Goal: Task Accomplishment & Management: Manage account settings

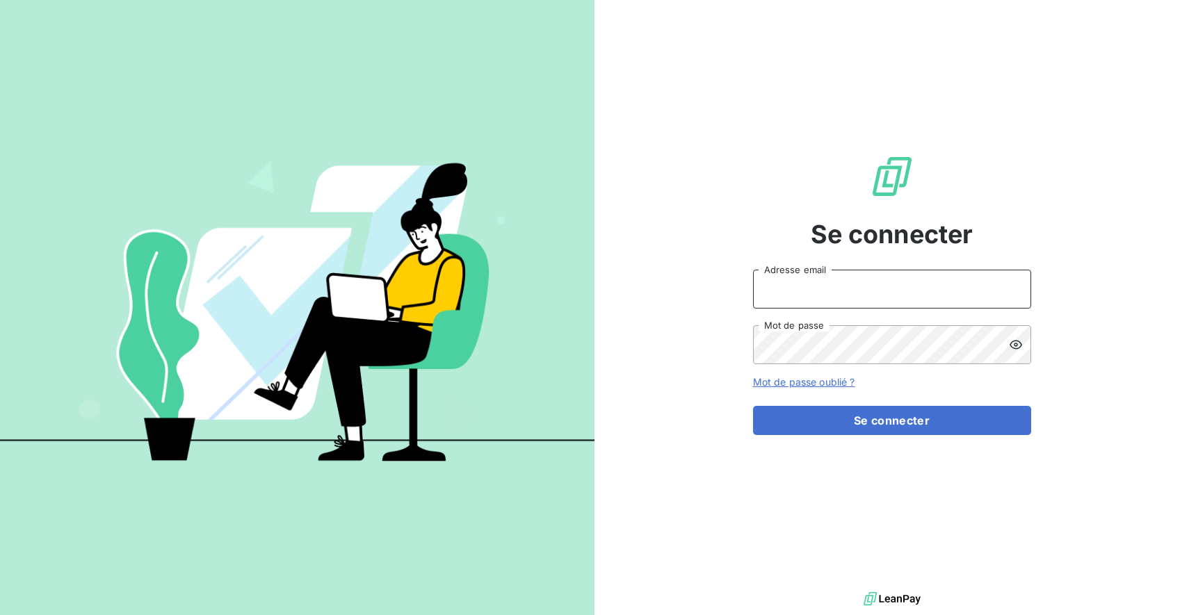
type input "[PERSON_NAME][EMAIL_ADDRESS][DOMAIN_NAME]"
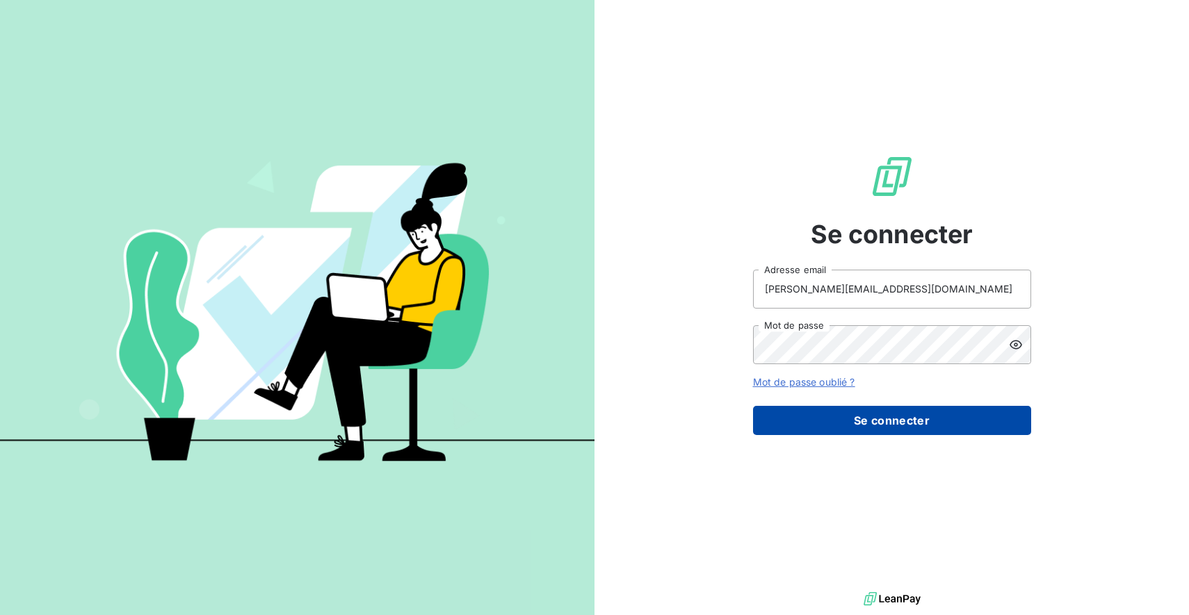
click at [836, 418] on button "Se connecter" at bounding box center [892, 420] width 278 height 29
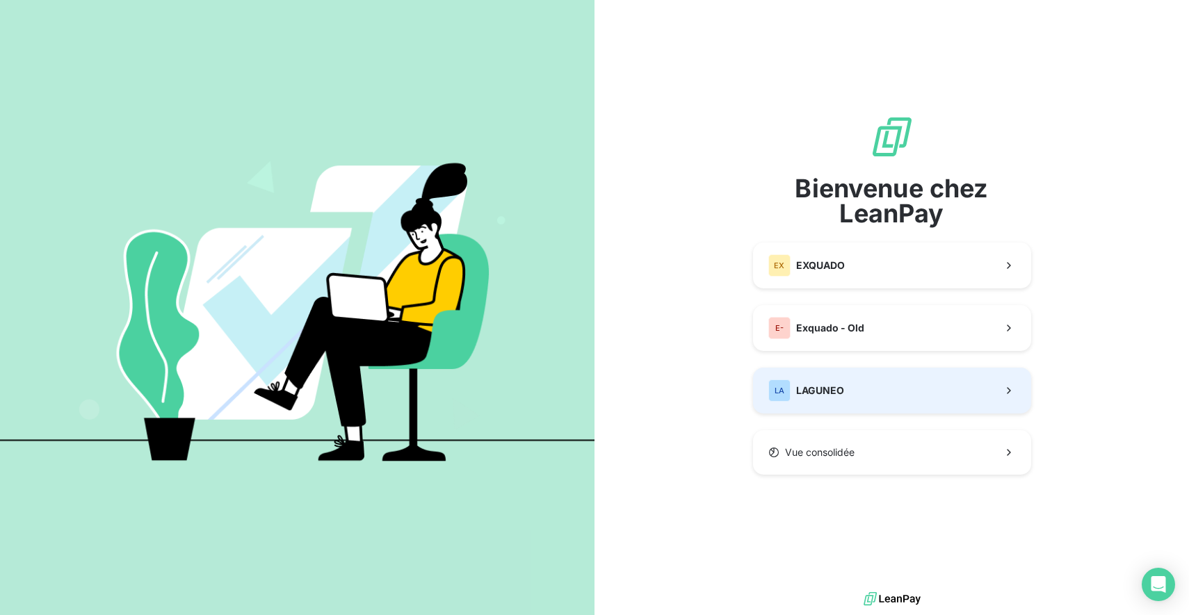
click at [860, 388] on button "LA LAGUNEO" at bounding box center [892, 391] width 278 height 46
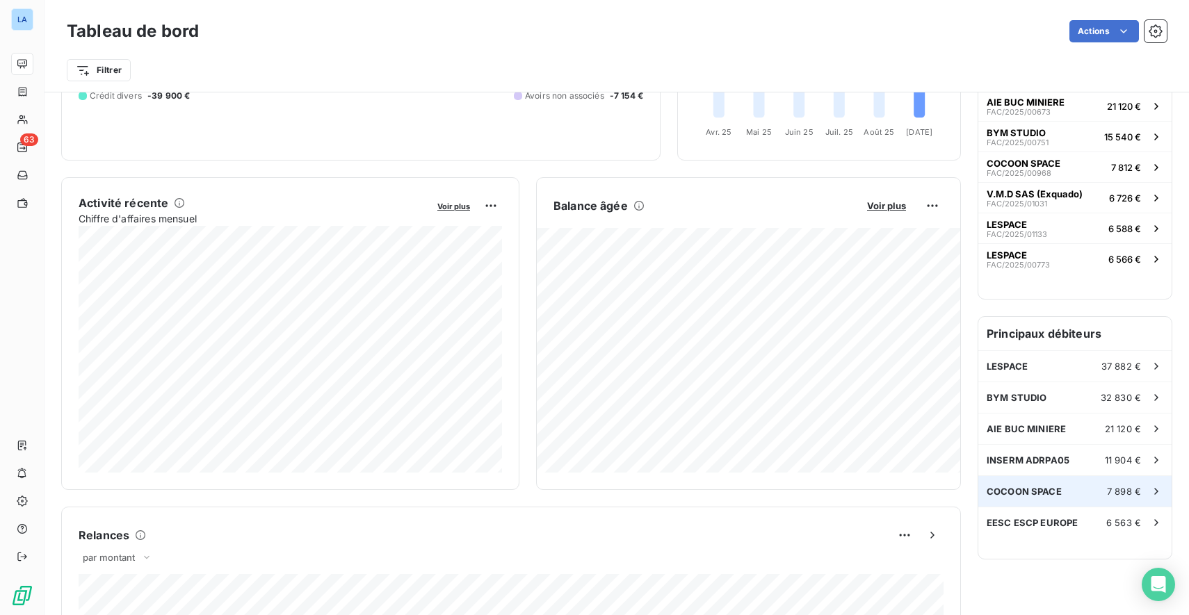
scroll to position [193, 0]
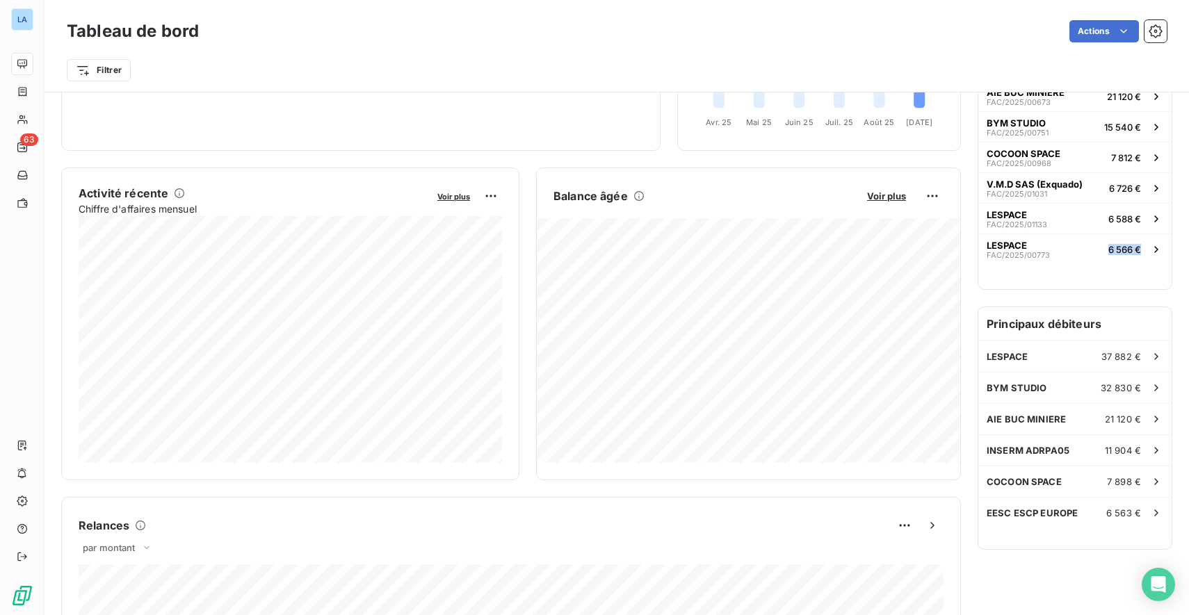
drag, startPoint x: 1113, startPoint y: 295, endPoint x: 1051, endPoint y: 296, distance: 61.9
click at [1051, 296] on div "Relances À effectuer 63 Montant à relancer 83,23 k € 20 relances ou actions eff…" at bounding box center [1075, 524] width 195 height 1232
click at [1014, 415] on span "AIE BUC MINIERE" at bounding box center [1026, 419] width 79 height 11
